Goal: Task Accomplishment & Management: Manage account settings

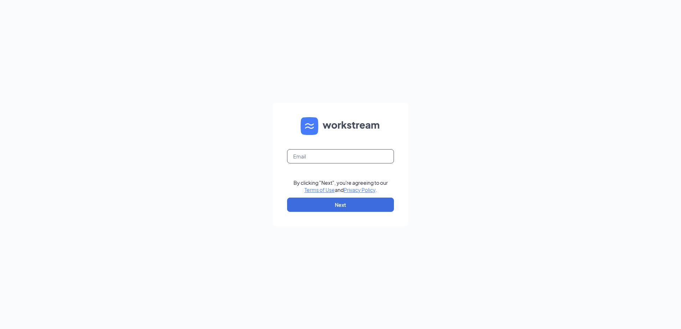
click at [352, 155] on input "text" at bounding box center [340, 156] width 107 height 14
type input "[EMAIL_ADDRESS][DOMAIN_NAME]"
click at [358, 212] on button "Next" at bounding box center [340, 205] width 107 height 14
click at [353, 207] on button "button" at bounding box center [340, 205] width 107 height 14
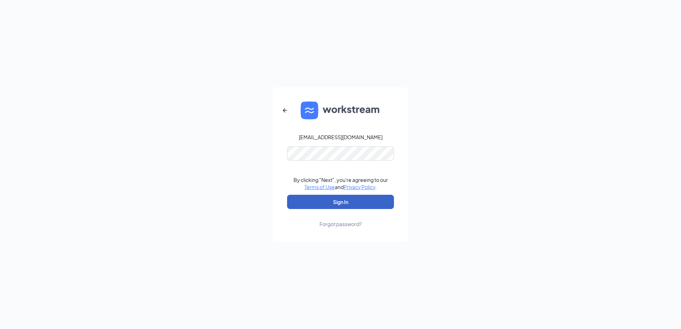
click at [343, 198] on button "Sign In" at bounding box center [340, 202] width 107 height 14
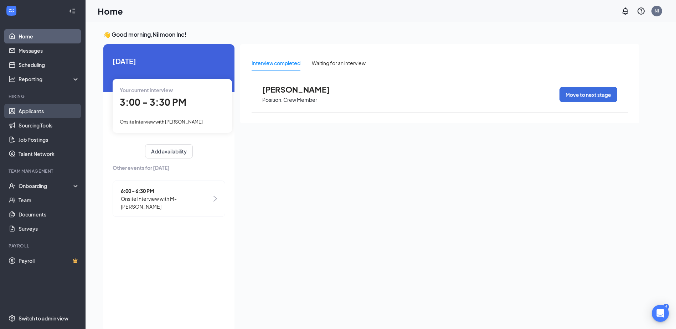
click at [34, 110] on link "Applicants" at bounding box center [49, 111] width 61 height 14
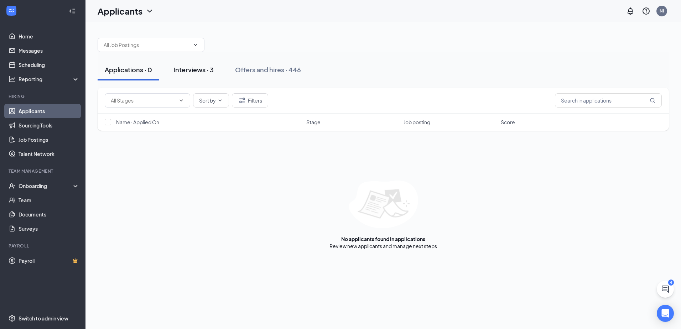
click at [204, 68] on div "Interviews · 3" at bounding box center [194, 69] width 40 height 9
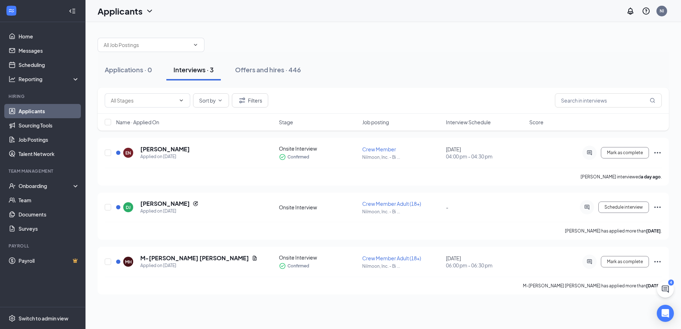
click at [457, 124] on span "Interview Schedule" at bounding box center [468, 122] width 45 height 7
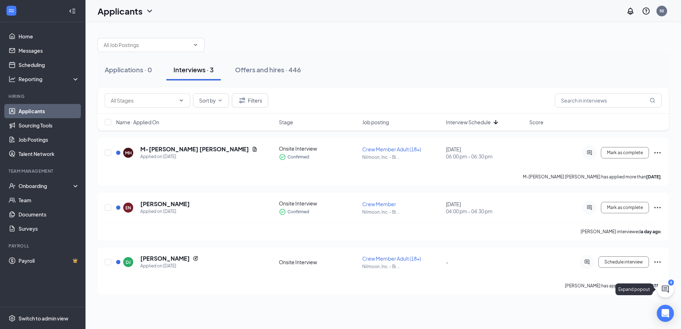
click at [661, 292] on button at bounding box center [665, 289] width 17 height 17
click at [597, 318] on div "SMS Messages 4" at bounding box center [581, 320] width 109 height 11
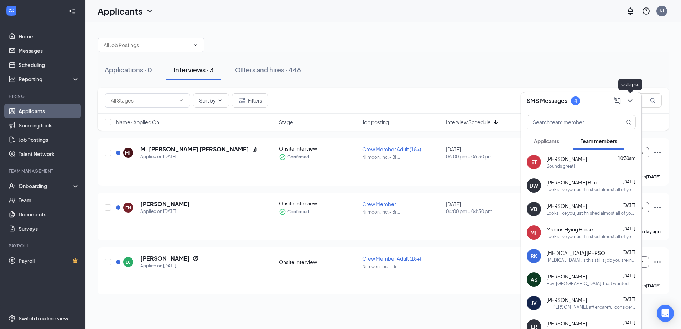
click at [630, 98] on icon "ChevronDown" at bounding box center [630, 101] width 9 height 9
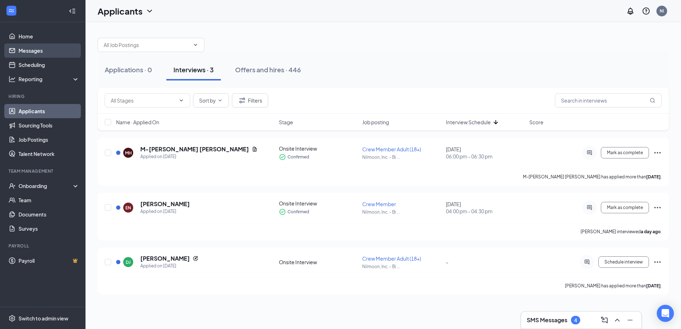
click at [31, 51] on link "Messages" at bounding box center [49, 50] width 61 height 14
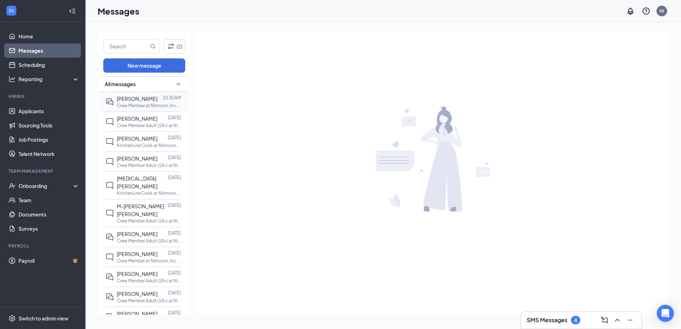
click at [130, 95] on div "[PERSON_NAME]" at bounding box center [137, 99] width 41 height 8
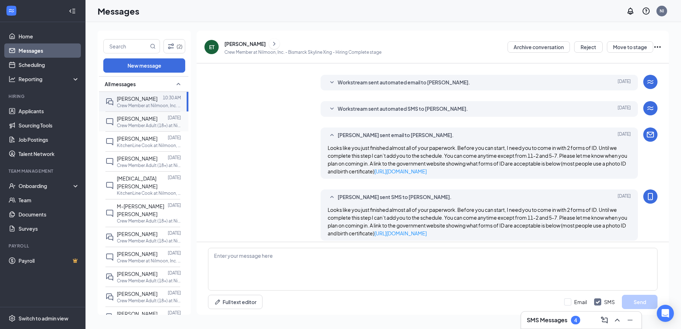
scroll to position [159, 0]
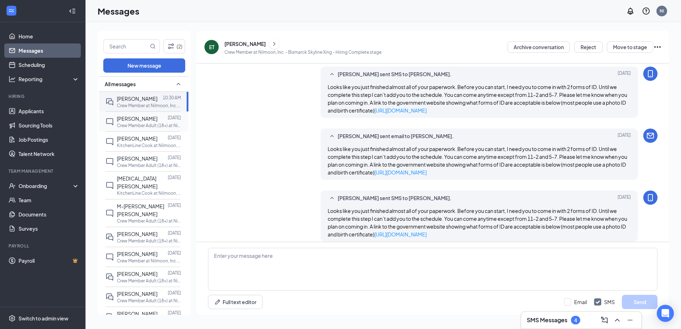
click at [152, 128] on p "Crew Member Adult (18+) at Nilmoon, Inc. - Bismarck Skyline Xing" at bounding box center [149, 126] width 64 height 6
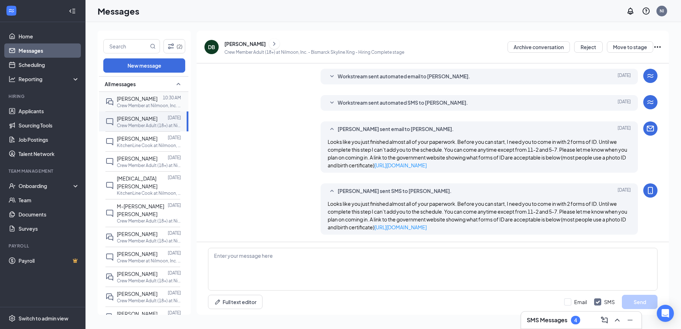
click at [137, 104] on p "Crew Member at Nilmoon, Inc. - Bismarck Skyline Xing" at bounding box center [149, 106] width 64 height 6
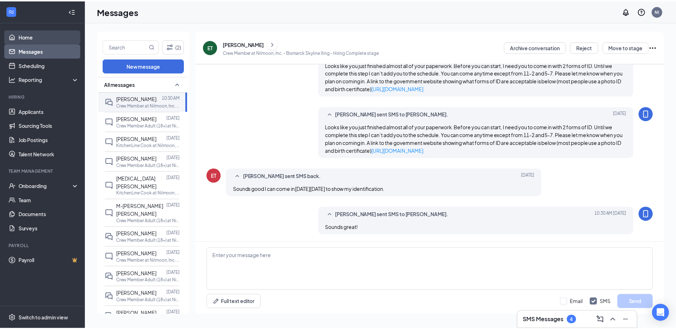
scroll to position [305, 0]
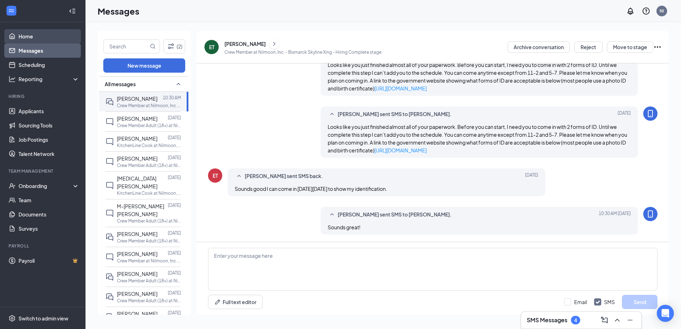
click at [42, 33] on link "Home" at bounding box center [49, 36] width 61 height 14
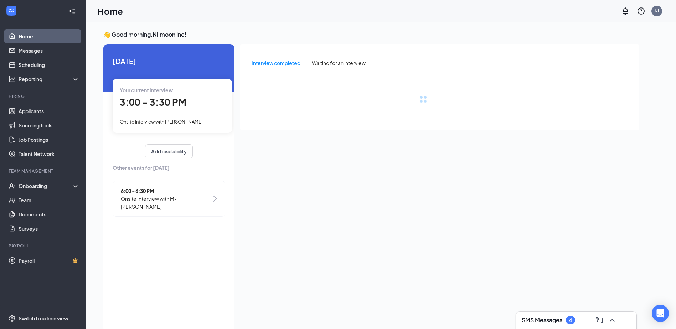
click at [41, 36] on link "Home" at bounding box center [49, 36] width 61 height 14
click at [59, 42] on link "Home" at bounding box center [49, 36] width 61 height 14
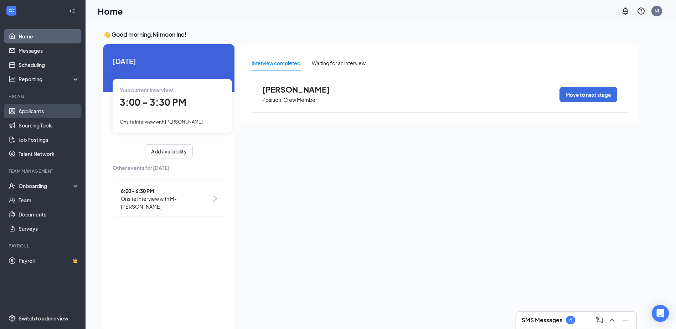
click at [52, 118] on link "Applicants" at bounding box center [49, 111] width 61 height 14
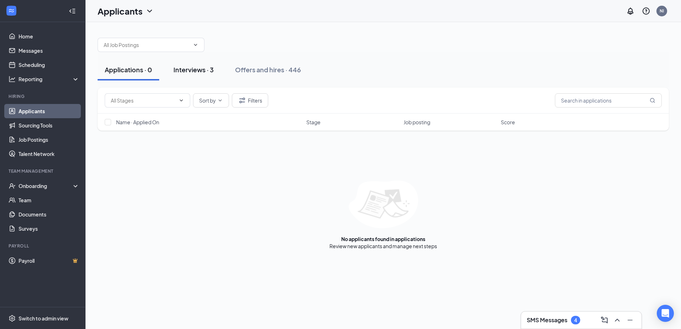
click at [190, 74] on button "Interviews · 3" at bounding box center [193, 69] width 55 height 21
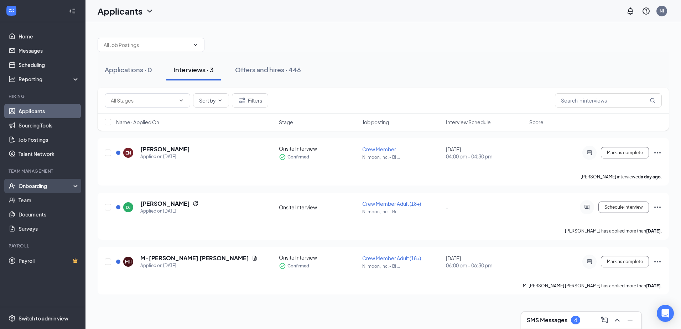
drag, startPoint x: 36, startPoint y: 189, endPoint x: 40, endPoint y: 188, distance: 3.8
click at [36, 189] on div "Onboarding" at bounding box center [46, 185] width 55 height 7
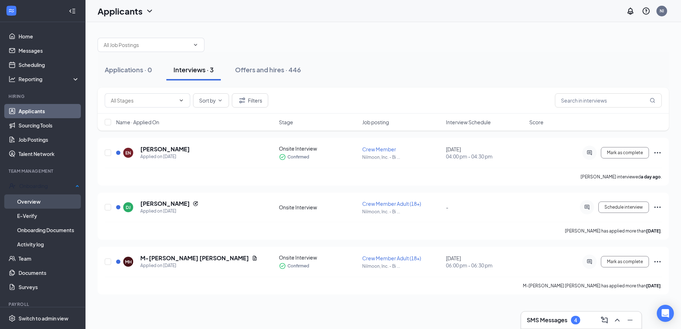
click at [53, 198] on link "Overview" at bounding box center [48, 202] width 62 height 14
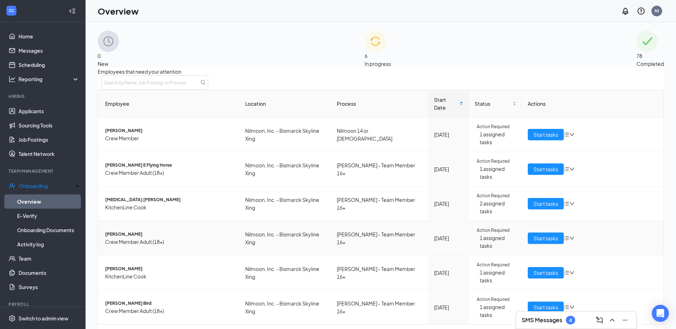
click at [178, 231] on span "LUIS RIVERA" at bounding box center [169, 234] width 129 height 7
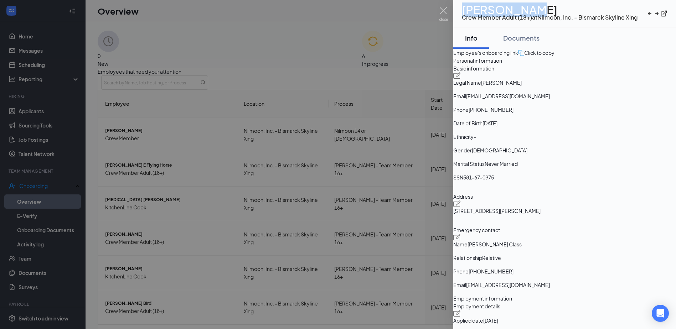
drag, startPoint x: 480, startPoint y: 12, endPoint x: 543, endPoint y: 10, distance: 63.4
click at [543, 10] on h1 "LUIS RIVERA" at bounding box center [550, 10] width 176 height 8
